Goal: Information Seeking & Learning: Compare options

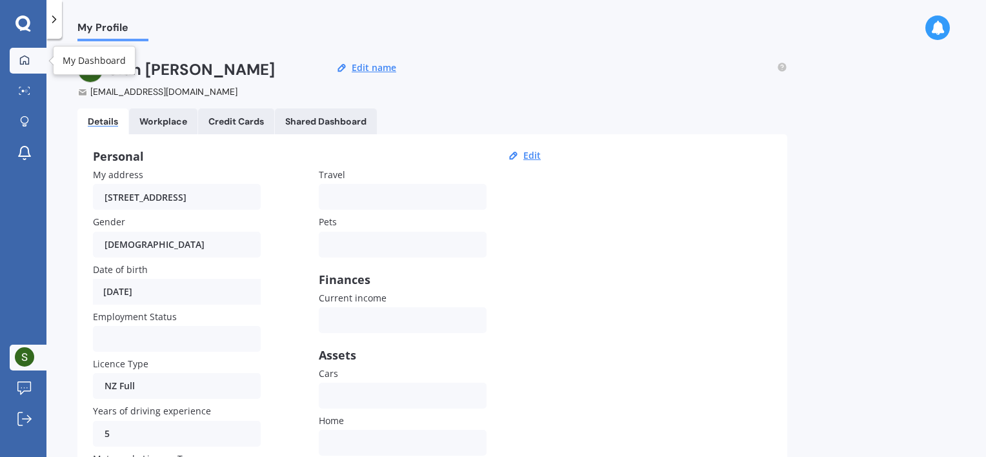
click at [19, 66] on div at bounding box center [24, 61] width 19 height 12
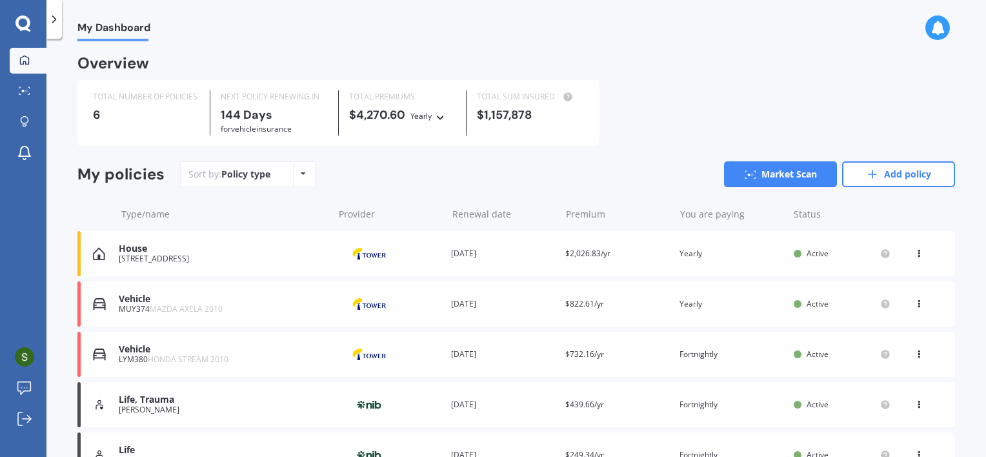
click at [499, 416] on div "Life, Trauma [PERSON_NAME] Provider Renewal date [DATE] Premium $439.66/yr You …" at bounding box center [516, 404] width 878 height 45
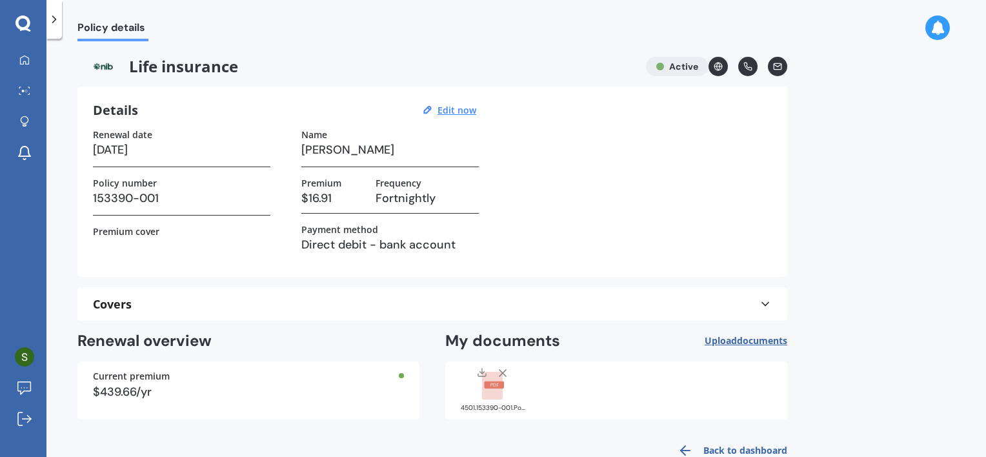
click at [668, 70] on div "Life insurance Active" at bounding box center [432, 66] width 710 height 19
click at [15, 69] on link "My Dashboard" at bounding box center [28, 61] width 37 height 26
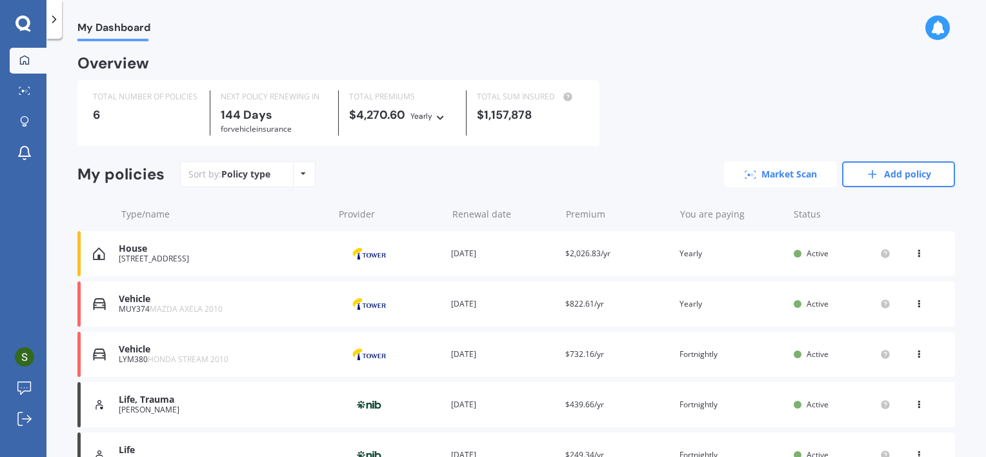
click at [768, 177] on link "Market Scan" at bounding box center [780, 174] width 113 height 26
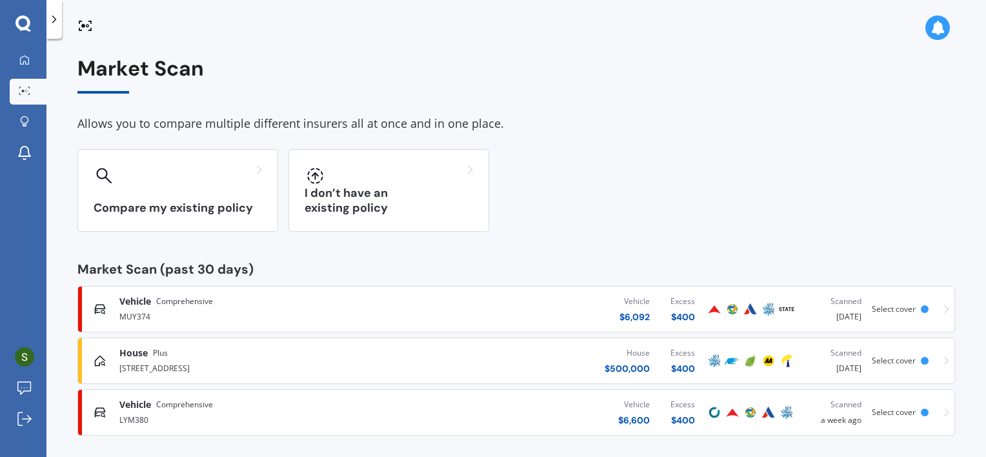
click at [648, 221] on div "Compare my existing policy I don’t have an existing policy" at bounding box center [516, 190] width 878 height 83
